Goal: Transaction & Acquisition: Download file/media

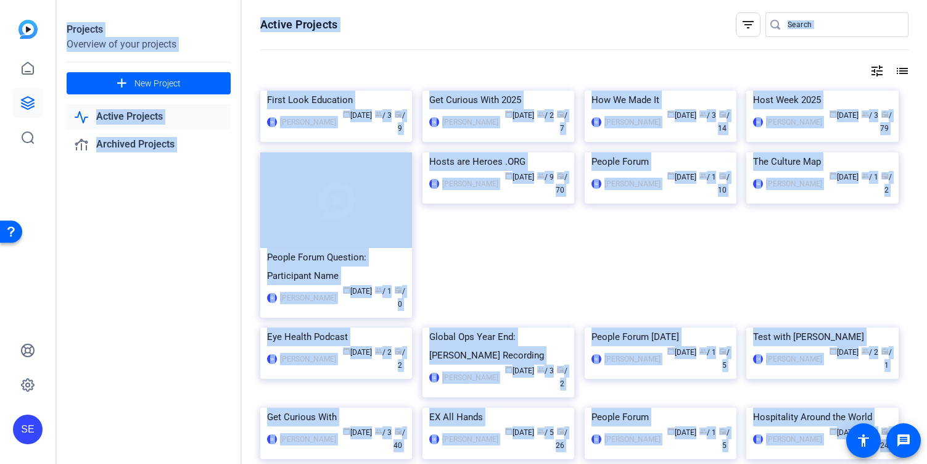
click at [209, 265] on div "Projects Overview of your projects add New Project Active Projects Archived Pro…" at bounding box center [149, 232] width 185 height 464
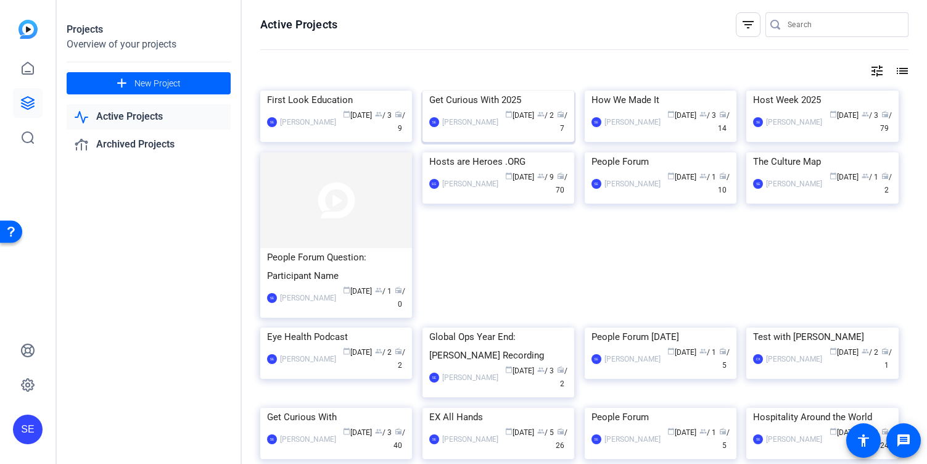
click at [508, 91] on img at bounding box center [499, 91] width 152 height 0
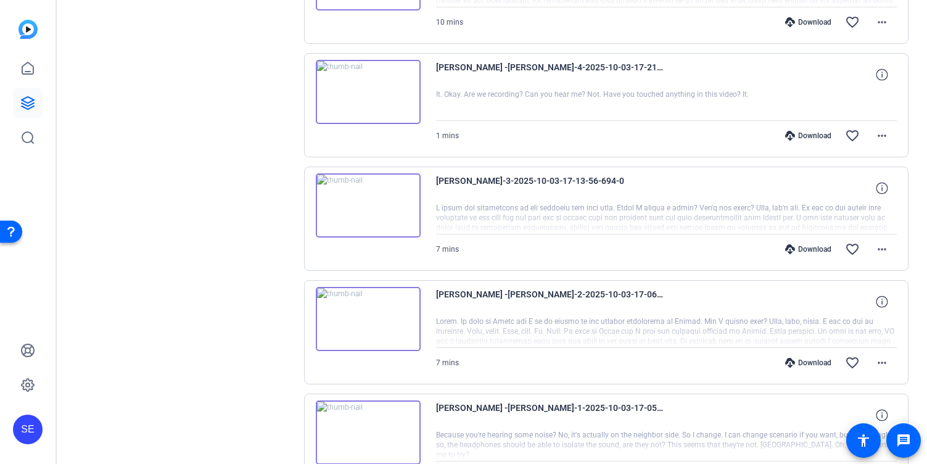
scroll to position [438, 0]
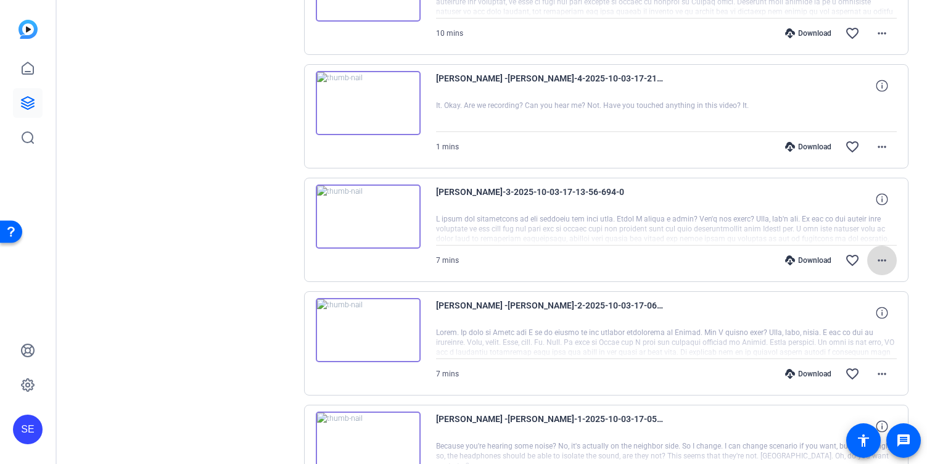
click at [878, 263] on mat-icon "more_horiz" at bounding box center [882, 260] width 15 height 15
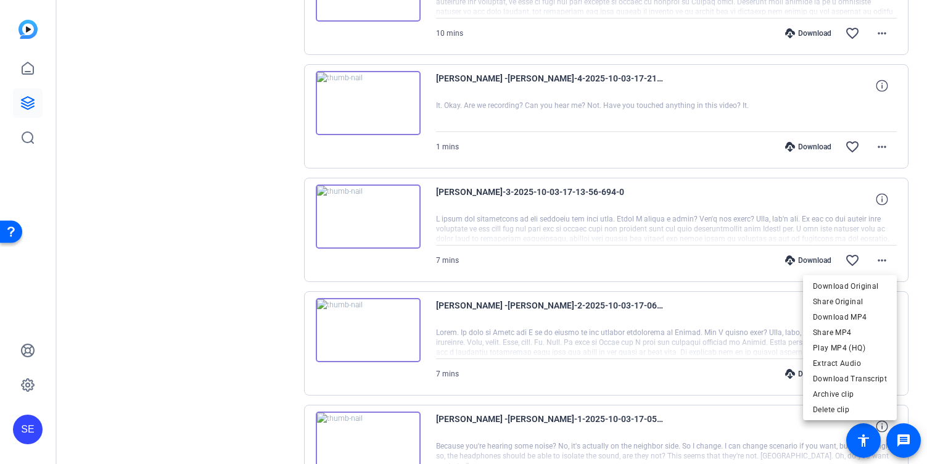
click at [664, 170] on div at bounding box center [463, 232] width 927 height 464
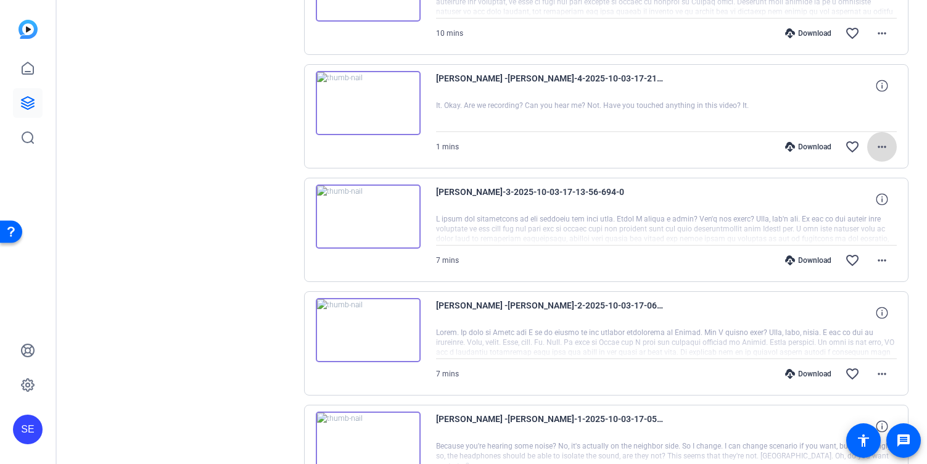
click at [889, 146] on mat-icon "more_horiz" at bounding box center [882, 146] width 15 height 15
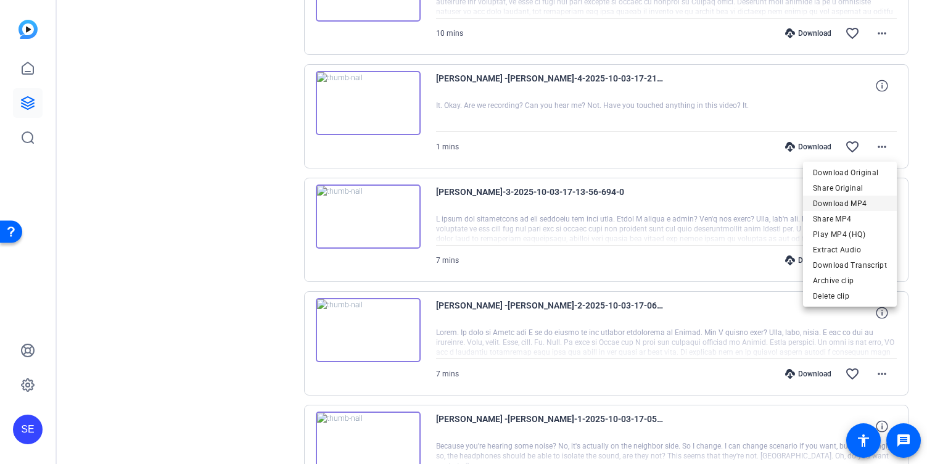
click at [848, 206] on span "Download MP4" at bounding box center [850, 203] width 74 height 15
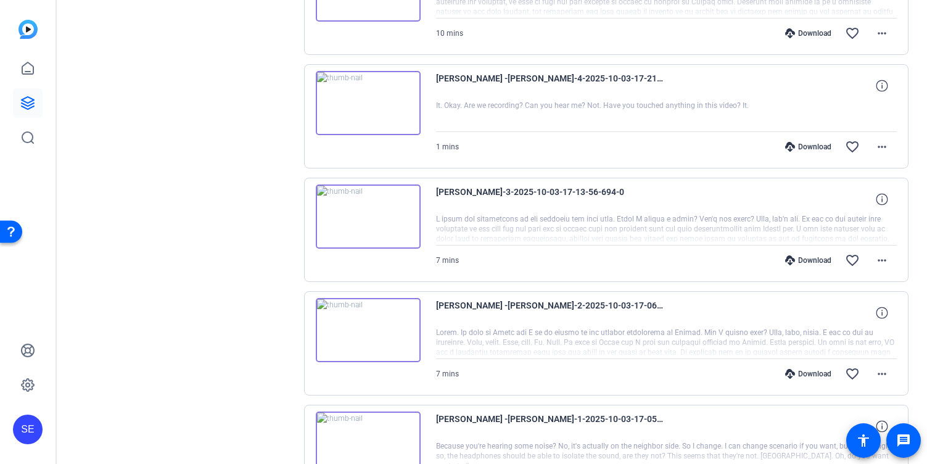
click at [364, 120] on img at bounding box center [368, 103] width 105 height 64
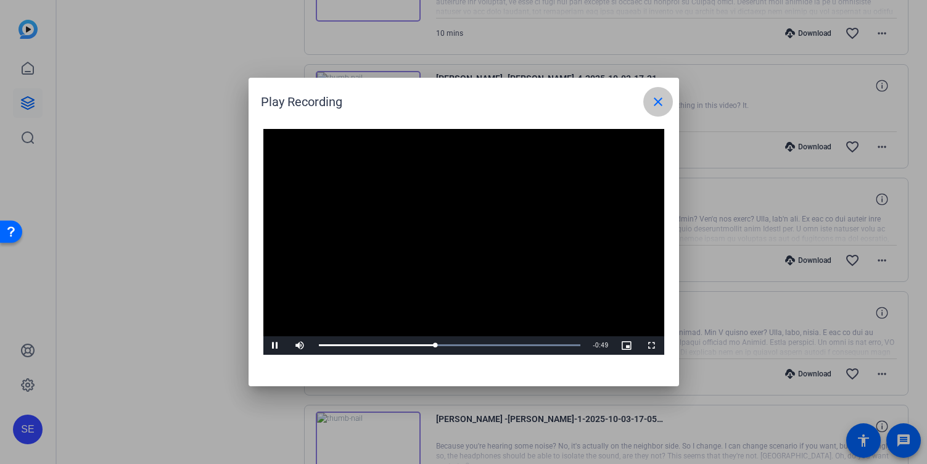
click at [658, 99] on mat-icon "close" at bounding box center [658, 101] width 15 height 15
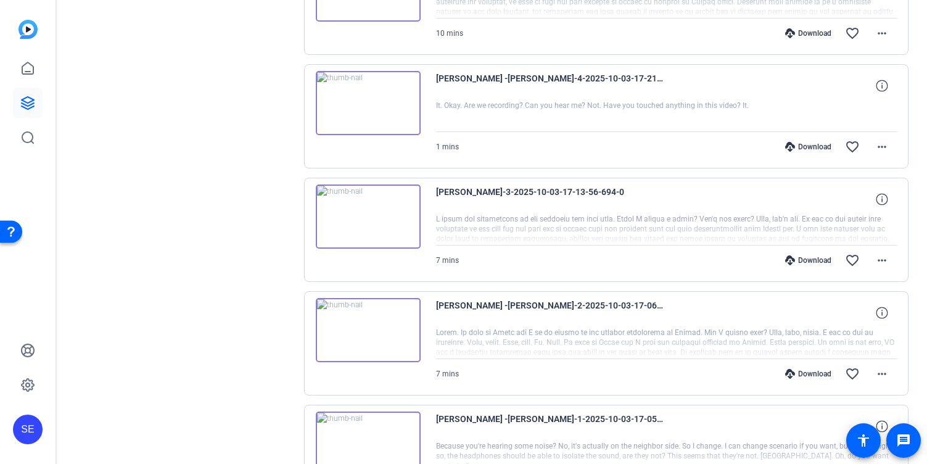
click at [364, 219] on img at bounding box center [368, 216] width 105 height 64
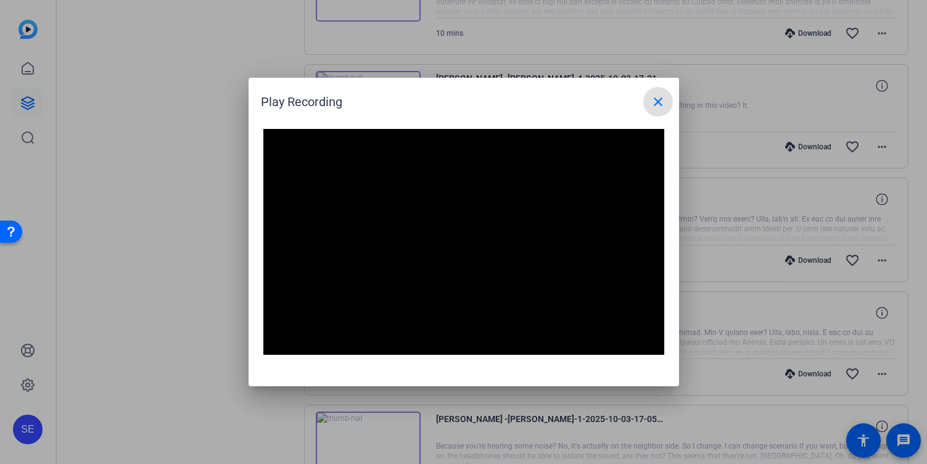
click at [643, 87] on button "close" at bounding box center [658, 102] width 30 height 30
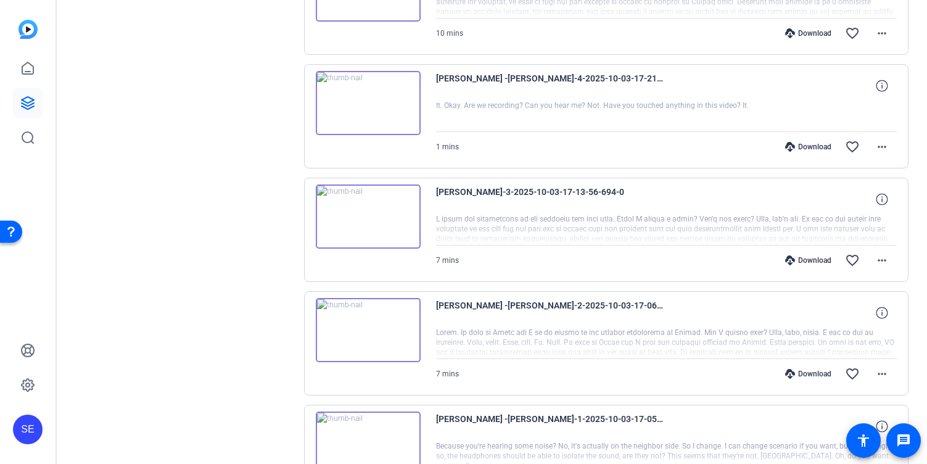
click at [415, 250] on div "[PERSON_NAME]-3-2025-10-03-17-13-56-694-0 7 mins Download favorite_border more_…" at bounding box center [606, 230] width 605 height 104
click at [378, 230] on img at bounding box center [368, 216] width 105 height 64
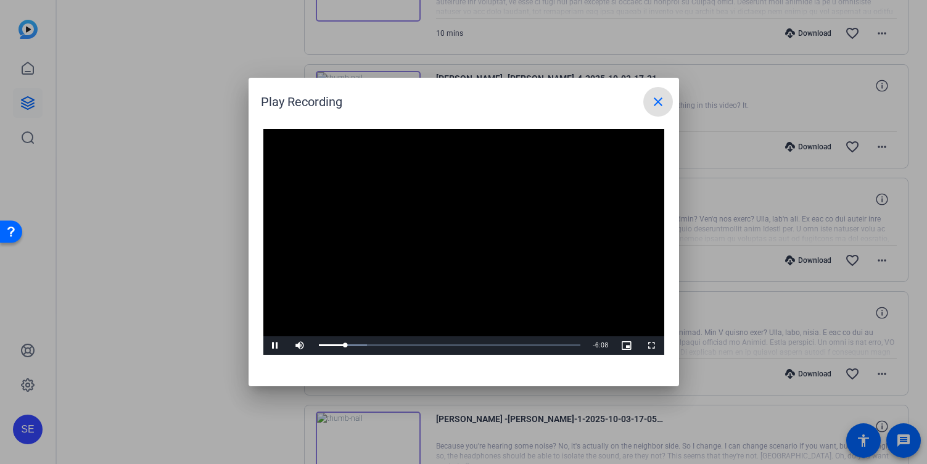
click at [500, 272] on video "Video Player" at bounding box center [463, 242] width 401 height 226
click at [658, 95] on mat-icon "close" at bounding box center [658, 101] width 15 height 15
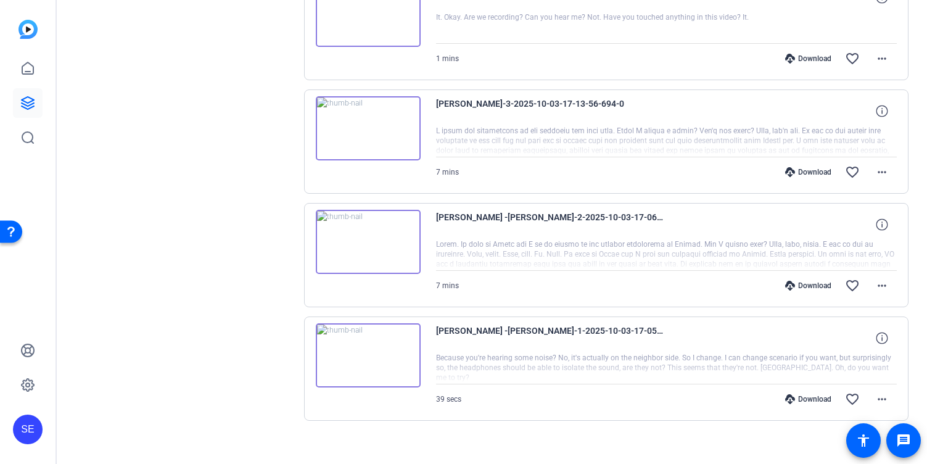
scroll to position [538, 0]
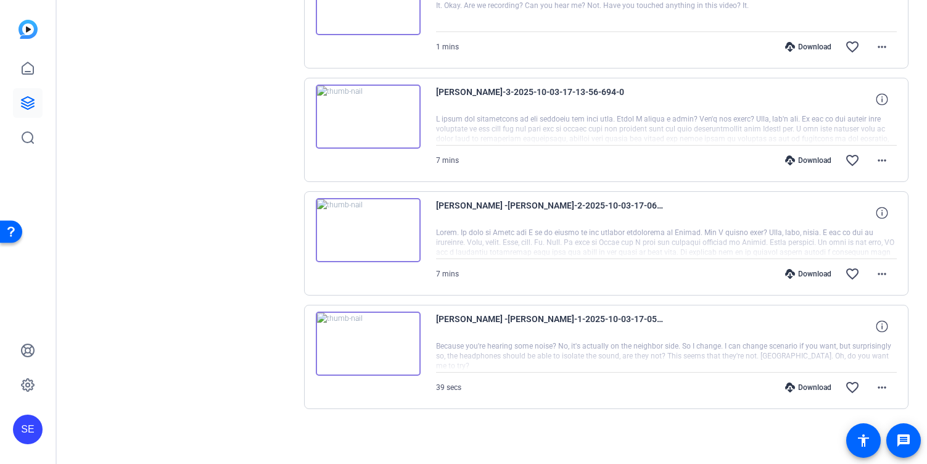
click at [415, 339] on img at bounding box center [368, 344] width 105 height 64
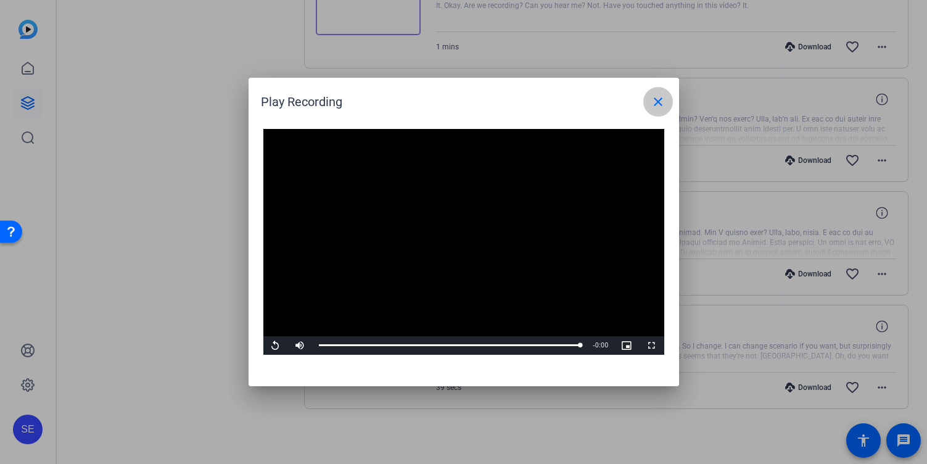
click at [657, 102] on mat-icon "close" at bounding box center [658, 101] width 15 height 15
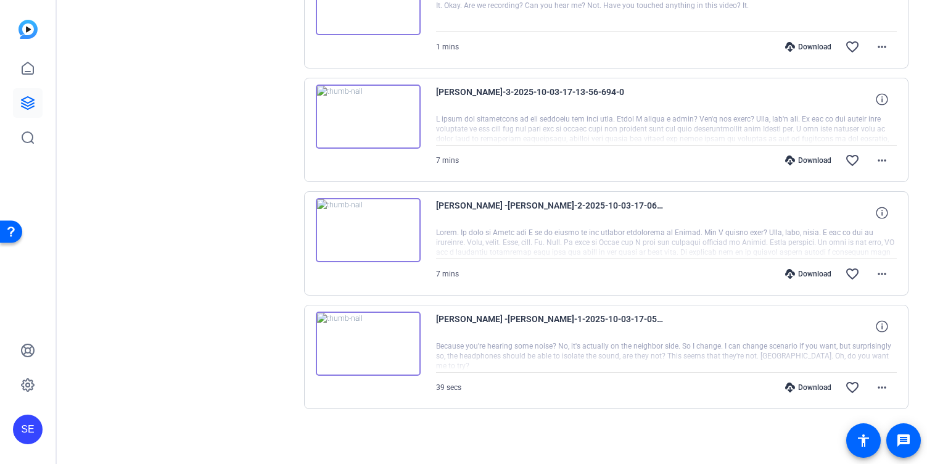
click at [390, 257] on img at bounding box center [368, 230] width 105 height 64
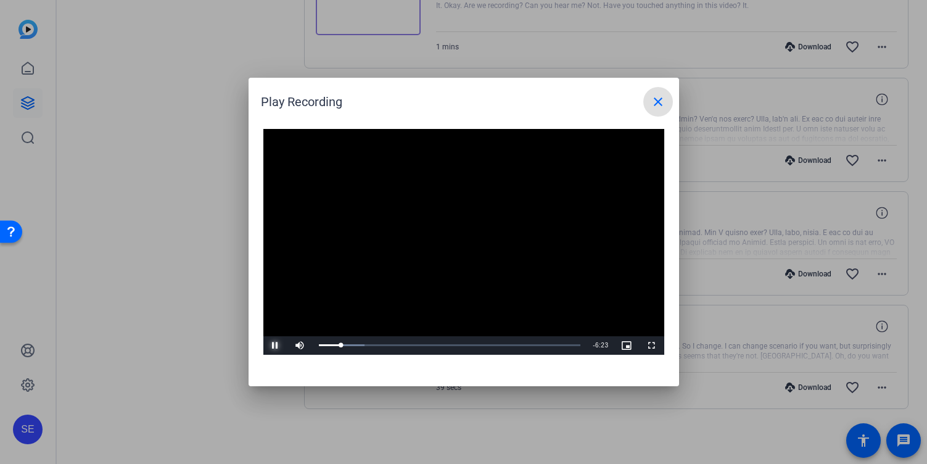
click at [272, 345] on span "Video Player" at bounding box center [275, 345] width 25 height 0
click at [183, 204] on div at bounding box center [463, 232] width 927 height 464
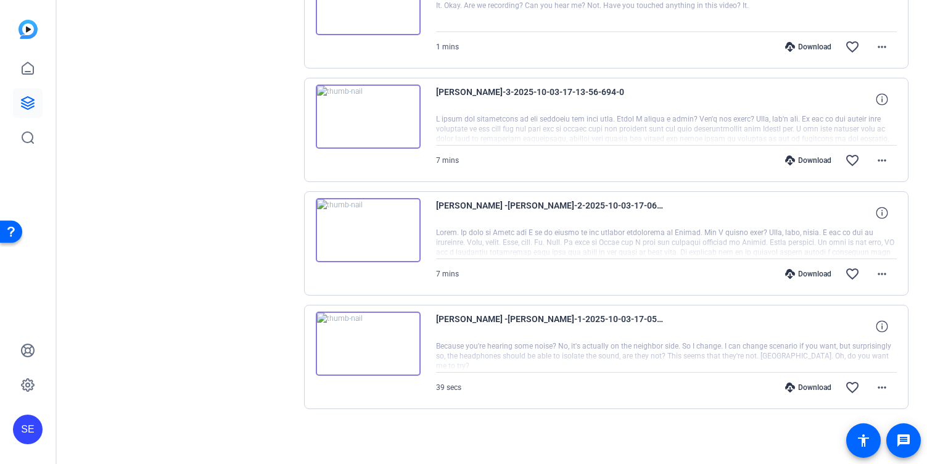
scroll to position [504, 0]
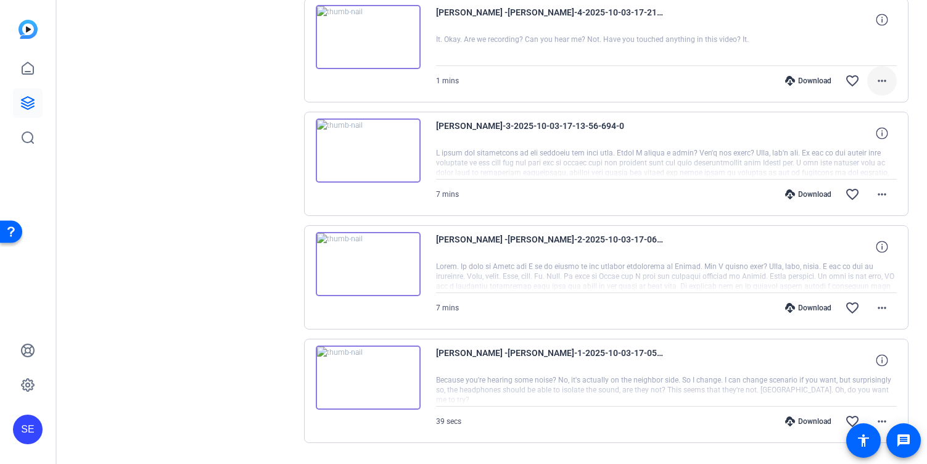
click at [881, 83] on mat-icon "more_horiz" at bounding box center [882, 80] width 15 height 15
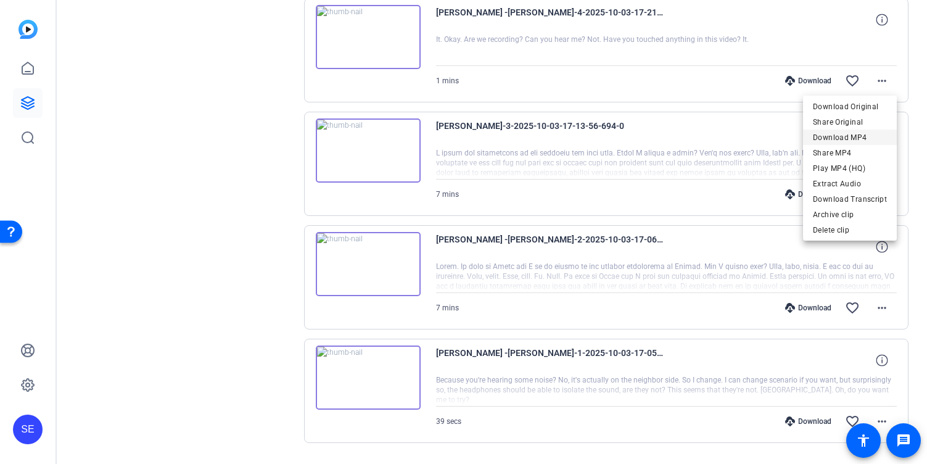
click at [865, 136] on span "Download MP4" at bounding box center [850, 137] width 74 height 15
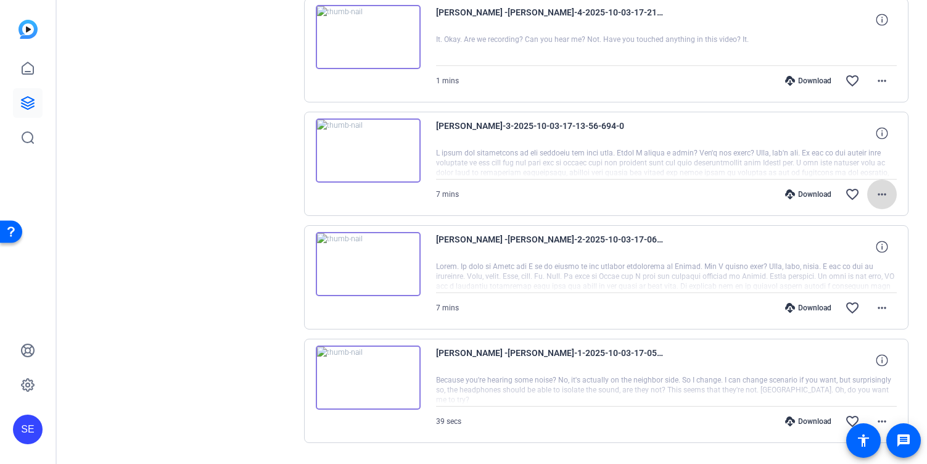
click at [885, 193] on mat-icon "more_horiz" at bounding box center [882, 194] width 15 height 15
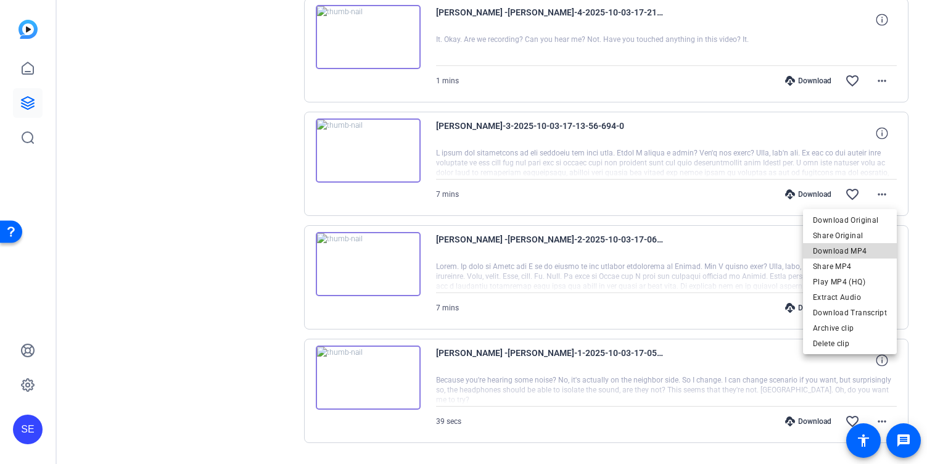
click at [865, 244] on span "Download MP4" at bounding box center [850, 251] width 74 height 15
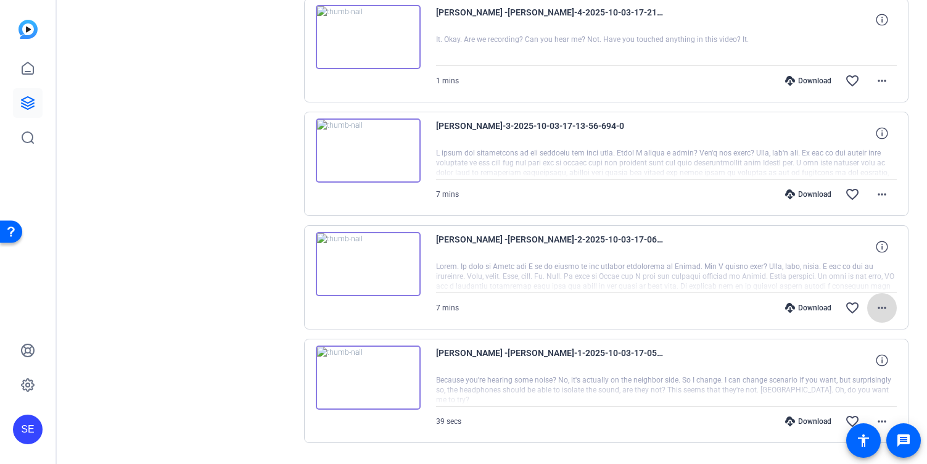
click at [884, 302] on mat-icon "more_horiz" at bounding box center [882, 307] width 15 height 15
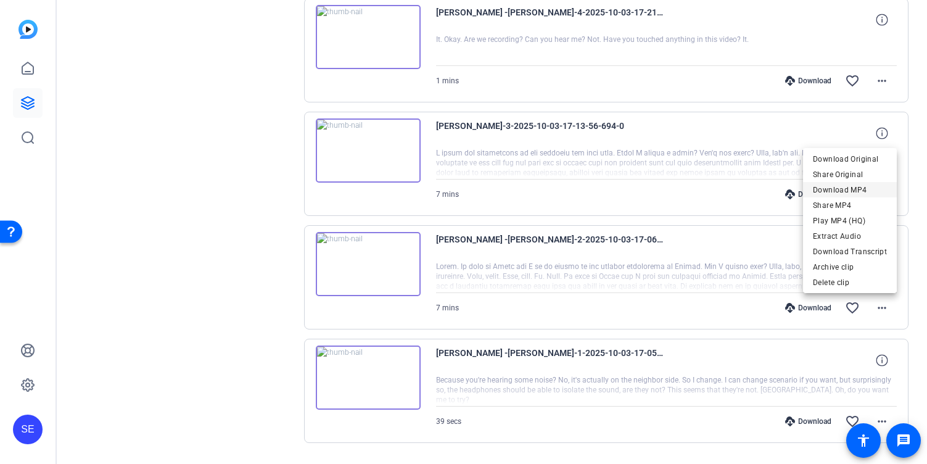
click at [861, 190] on span "Download MP4" at bounding box center [850, 190] width 74 height 15
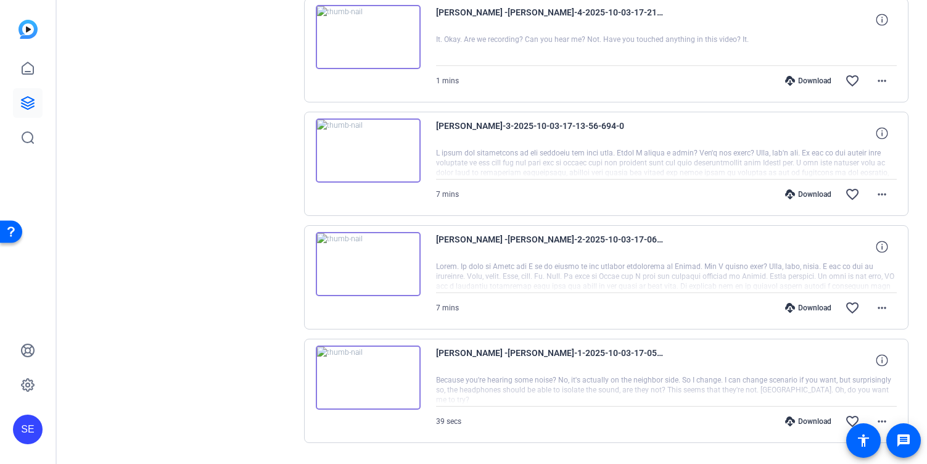
scroll to position [538, 0]
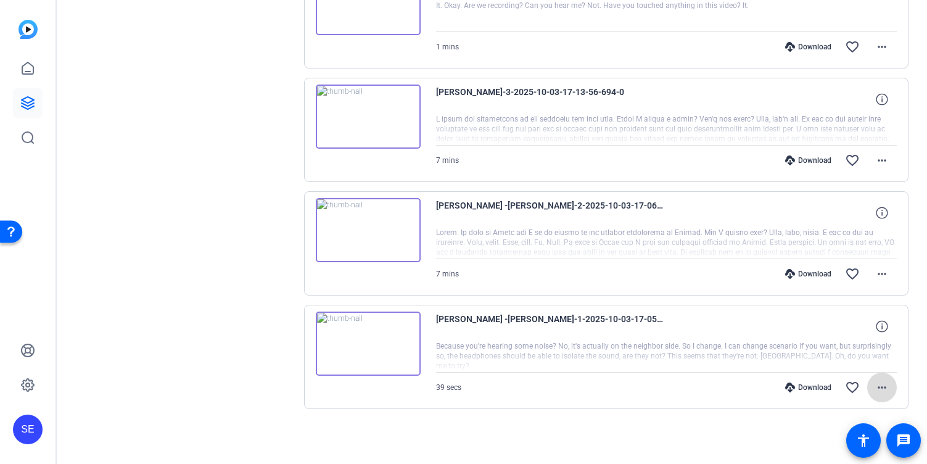
click at [886, 381] on mat-icon "more_horiz" at bounding box center [882, 387] width 15 height 15
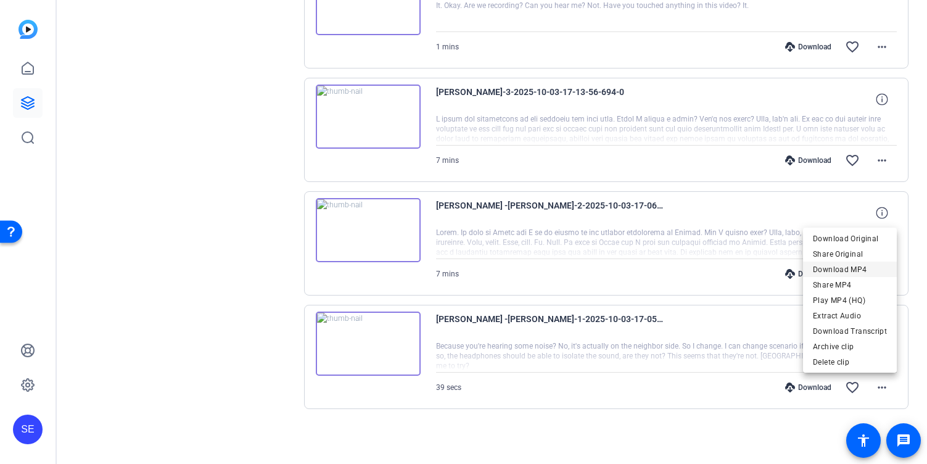
click at [872, 267] on span "Download MP4" at bounding box center [850, 269] width 74 height 15
